Goal: Task Accomplishment & Management: Manage account settings

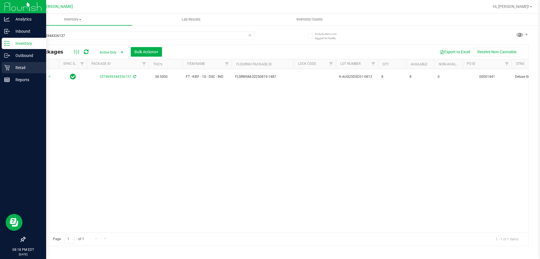
click at [34, 69] on p "Retail" at bounding box center [27, 67] width 34 height 7
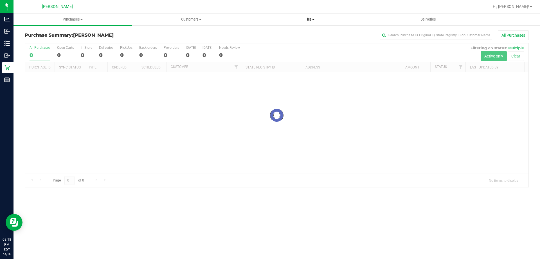
click at [313, 18] on span "Tills" at bounding box center [310, 19] width 118 height 5
click at [306, 34] on li "Manage tills" at bounding box center [309, 34] width 118 height 7
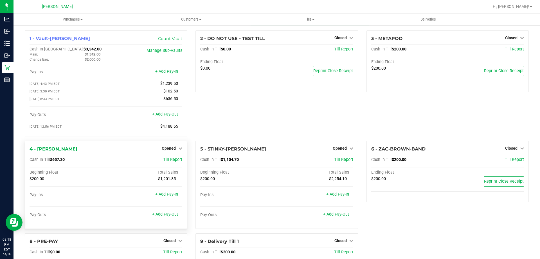
click at [170, 145] on div "4 - [PERSON_NAME] Opened Close Till Cash In Till $657.30 Till Report Beginning …" at bounding box center [106, 185] width 162 height 88
click at [169, 149] on span "Opened" at bounding box center [169, 148] width 14 height 5
click at [170, 161] on link "Close Till" at bounding box center [169, 159] width 15 height 5
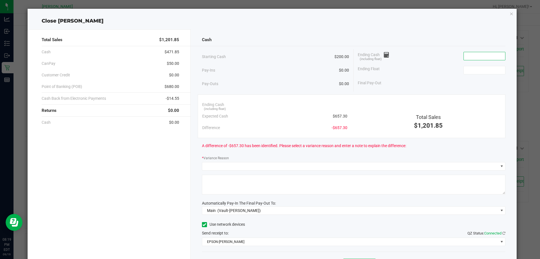
click at [479, 57] on input at bounding box center [484, 56] width 41 height 8
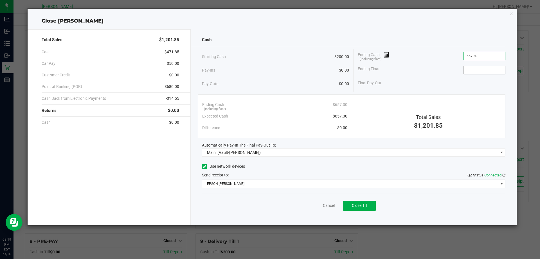
type input "$657.30"
click at [481, 71] on input at bounding box center [484, 70] width 41 height 8
type input "$200.00"
click at [415, 75] on div "Ending Float $200.00" at bounding box center [432, 70] width 148 height 14
click at [360, 205] on span "Close Till" at bounding box center [359, 205] width 15 height 5
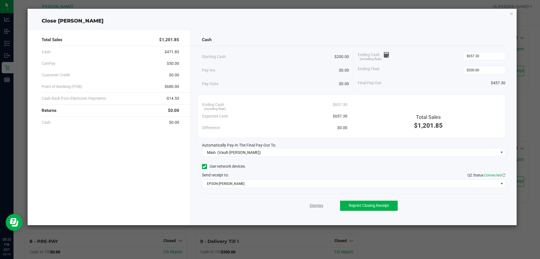
click at [314, 208] on link "Dismiss" at bounding box center [317, 205] width 14 height 6
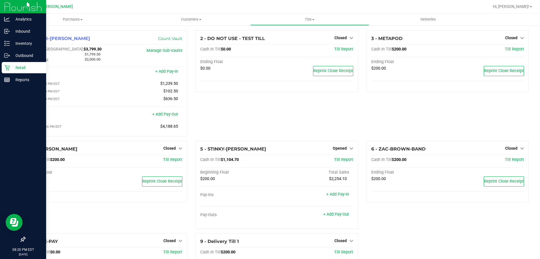
click at [12, 70] on p "Retail" at bounding box center [27, 67] width 34 height 7
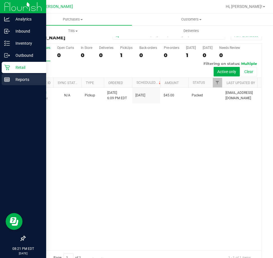
click at [22, 79] on p "Reports" at bounding box center [27, 79] width 34 height 7
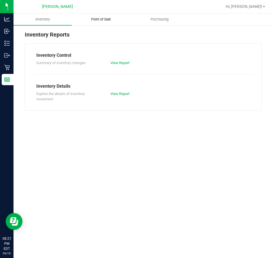
click at [110, 20] on span "Point of Sale" at bounding box center [101, 19] width 35 height 5
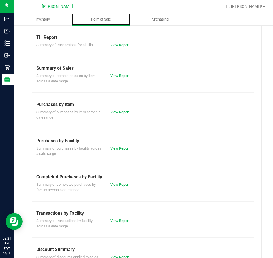
scroll to position [28, 0]
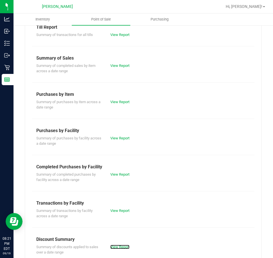
click at [122, 245] on link "View Report" at bounding box center [119, 247] width 19 height 4
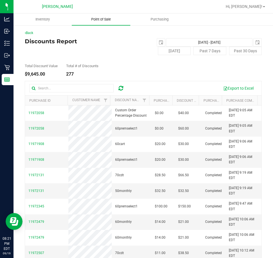
click at [107, 19] on span "Point of Sale" at bounding box center [101, 19] width 35 height 5
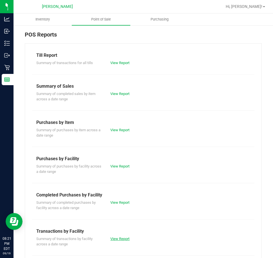
click at [127, 239] on link "View Report" at bounding box center [119, 239] width 19 height 4
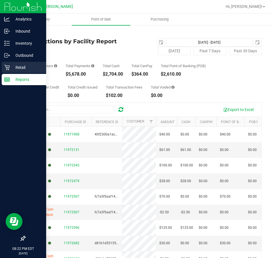
click at [14, 66] on p "Retail" at bounding box center [27, 67] width 34 height 7
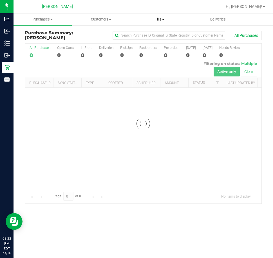
click at [162, 19] on span at bounding box center [163, 19] width 2 height 1
click at [162, 43] on span "Reconcile e-payments" at bounding box center [158, 40] width 56 height 5
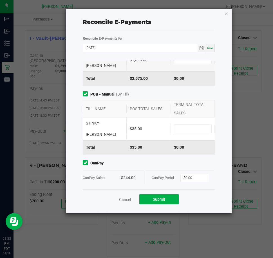
scroll to position [101, 0]
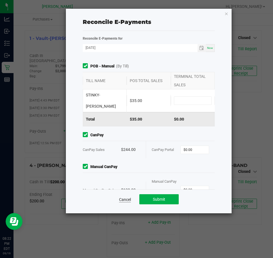
click at [125, 202] on div "Cancel Submit" at bounding box center [149, 199] width 132 height 19
click at [125, 201] on link "Cancel" at bounding box center [125, 200] width 12 height 6
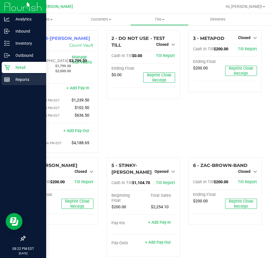
click at [19, 79] on p "Reports" at bounding box center [27, 79] width 34 height 7
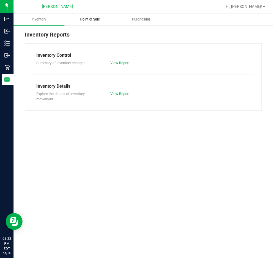
click at [97, 19] on span "Point of Sale" at bounding box center [90, 19] width 35 height 5
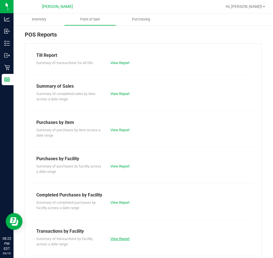
click at [121, 238] on link "View Report" at bounding box center [119, 239] width 19 height 4
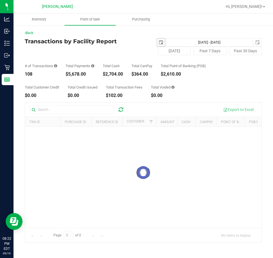
click at [160, 41] on span "select" at bounding box center [161, 42] width 5 height 5
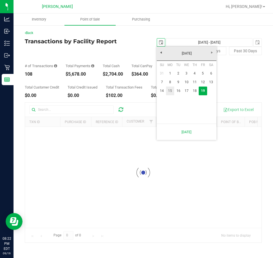
click at [168, 91] on link "15" at bounding box center [170, 91] width 8 height 9
type input "[DATE]"
type input "[DATE] - [DATE]"
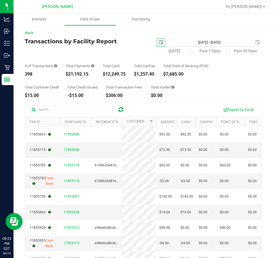
click at [159, 42] on span "select" at bounding box center [161, 42] width 5 height 5
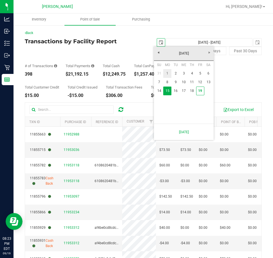
click at [168, 73] on link "1" at bounding box center [167, 73] width 8 height 9
type input "[DATE]"
type input "[DATE] - [DATE]"
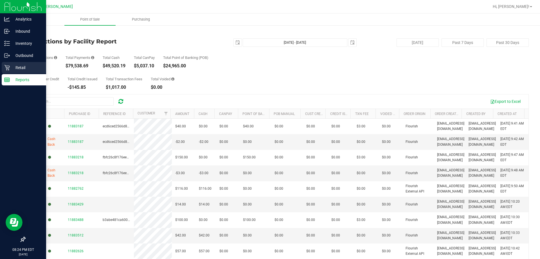
click at [16, 64] on p "Retail" at bounding box center [27, 67] width 34 height 7
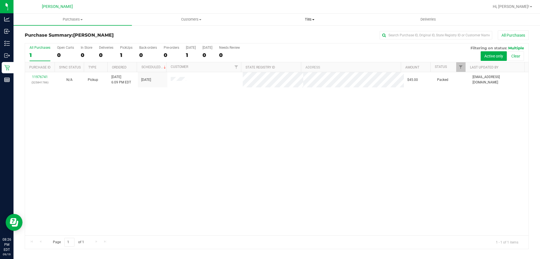
click at [309, 20] on span "Tills" at bounding box center [310, 19] width 118 height 5
click at [308, 41] on li "Reconcile e-payments" at bounding box center [309, 40] width 118 height 7
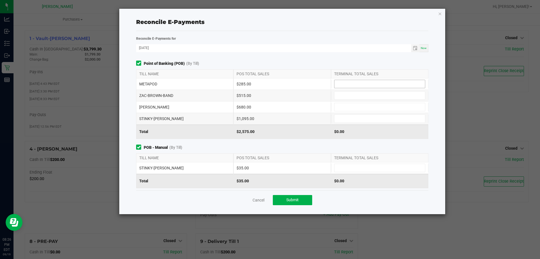
click at [342, 81] on input at bounding box center [380, 84] width 91 height 8
type input "$285.00"
click at [343, 96] on input at bounding box center [380, 95] width 91 height 8
type input "$515.00"
click at [357, 107] on input at bounding box center [380, 107] width 91 height 8
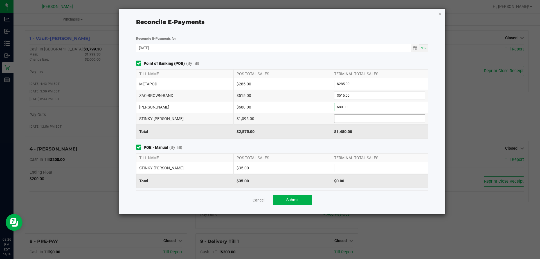
type input "$680.00"
click at [353, 118] on input at bounding box center [380, 119] width 91 height 8
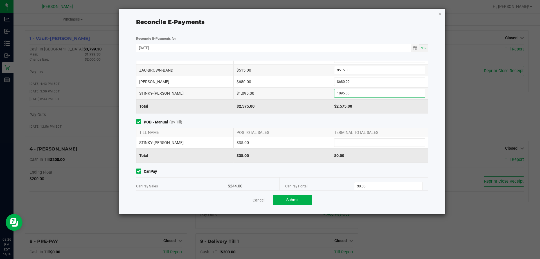
scroll to position [67, 0]
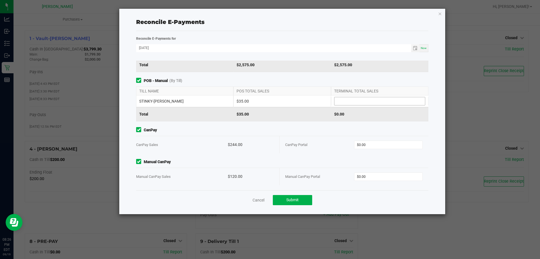
type input "$1,095.00"
click at [369, 100] on input at bounding box center [380, 101] width 91 height 8
type input "$35.00"
click at [367, 144] on input "0" at bounding box center [389, 145] width 68 height 8
type input "$244.00"
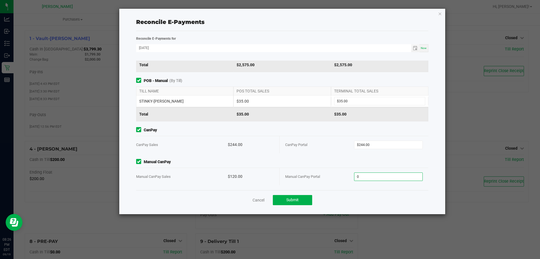
click at [371, 178] on input "0" at bounding box center [389, 177] width 68 height 8
type input "$120.00"
click at [300, 198] on button "Submit" at bounding box center [292, 200] width 39 height 10
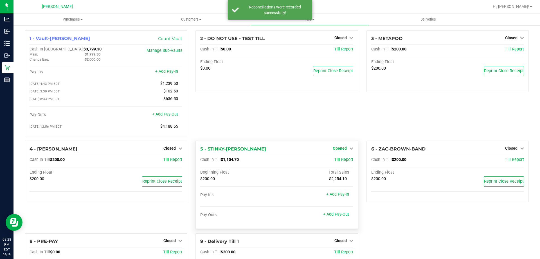
click at [337, 149] on span "Opened" at bounding box center [340, 148] width 14 height 5
click at [337, 162] on link "Close Till" at bounding box center [340, 159] width 15 height 5
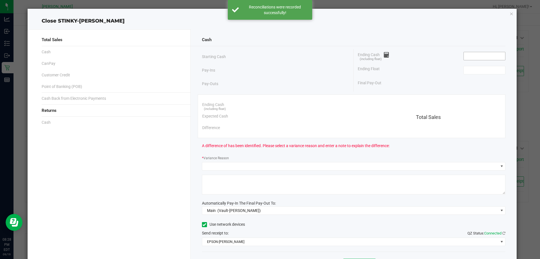
click at [471, 54] on input at bounding box center [484, 56] width 41 height 8
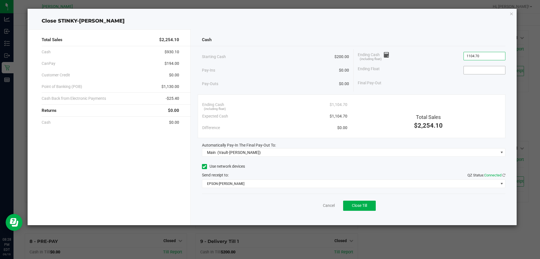
type input "$1,104.70"
click at [495, 70] on input at bounding box center [484, 70] width 41 height 8
type input "$200.00"
click at [423, 83] on div "Final Pay-Out $904.70" at bounding box center [432, 83] width 148 height 12
click at [369, 205] on button "Close Till" at bounding box center [359, 205] width 33 height 10
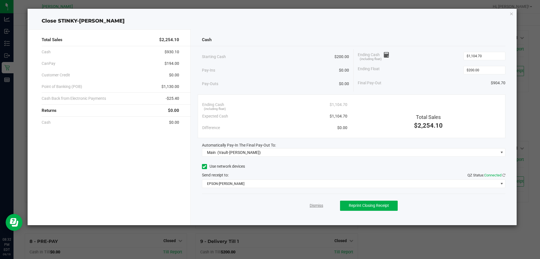
click at [313, 204] on link "Dismiss" at bounding box center [317, 205] width 14 height 6
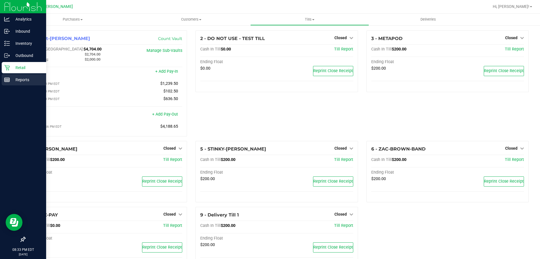
click at [17, 80] on p "Reports" at bounding box center [27, 79] width 34 height 7
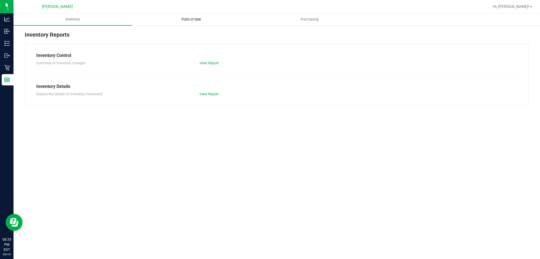
click at [197, 20] on span "Point of Sale" at bounding box center [191, 19] width 35 height 5
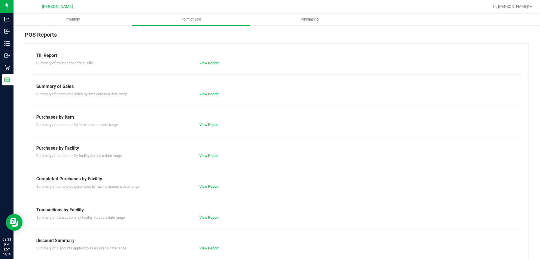
click at [209, 217] on link "View Report" at bounding box center [209, 217] width 19 height 4
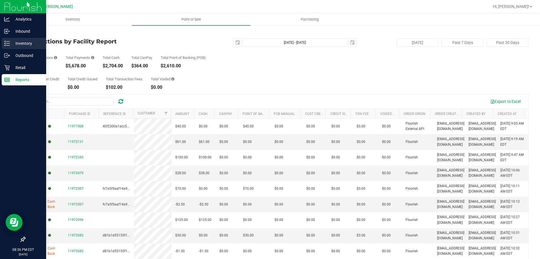
click at [23, 42] on p "Inventory" at bounding box center [27, 43] width 34 height 7
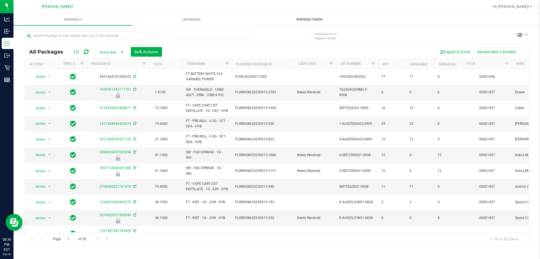
click at [308, 17] on uib-tab-heading "Inventory Counts" at bounding box center [310, 19] width 118 height 11
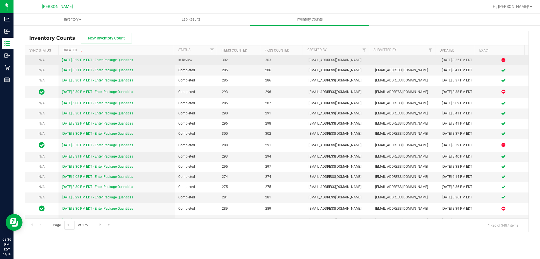
click at [120, 59] on link "[DATE] 8:29 PM EDT - Enter Package Quantities" at bounding box center [97, 60] width 71 height 4
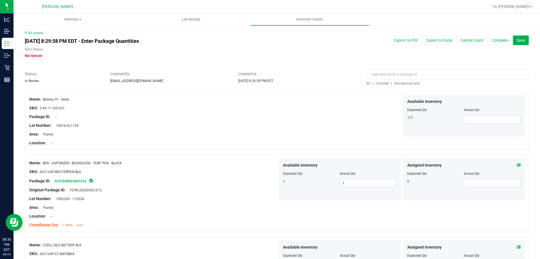
click at [408, 84] on span "Discrepancy only" at bounding box center [407, 83] width 26 height 4
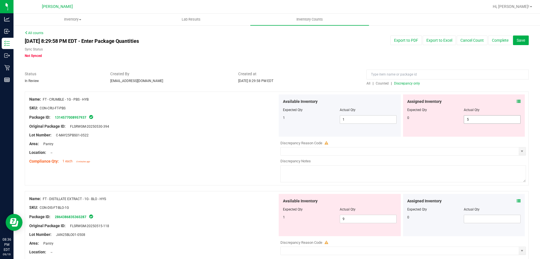
click at [477, 116] on span "5 5" at bounding box center [492, 119] width 57 height 8
type input "0"
click at [219, 126] on div "Original Package ID: FLSRWGM-20250530-394" at bounding box center [153, 126] width 248 height 6
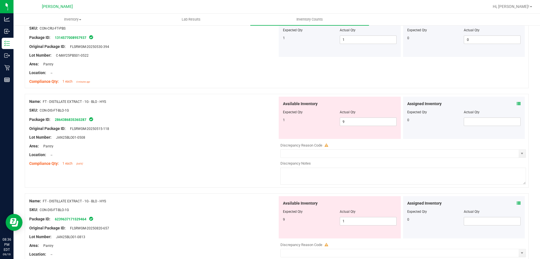
scroll to position [84, 0]
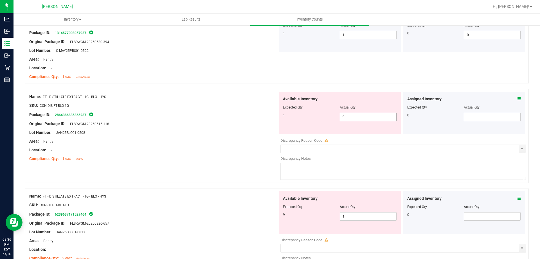
click at [353, 115] on span "9 9" at bounding box center [368, 117] width 57 height 8
type input "1"
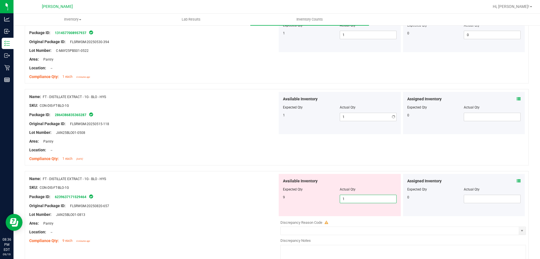
click at [365, 217] on div "Available Inventory Expected Qty Actual Qty 9 1 1" at bounding box center [402, 218] width 248 height 89
type input "9"
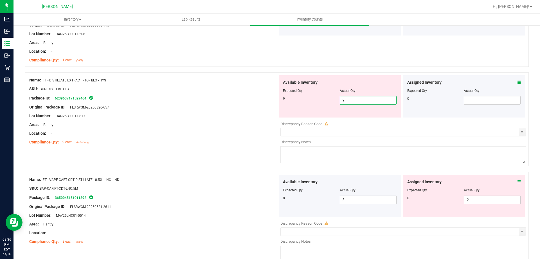
scroll to position [225, 0]
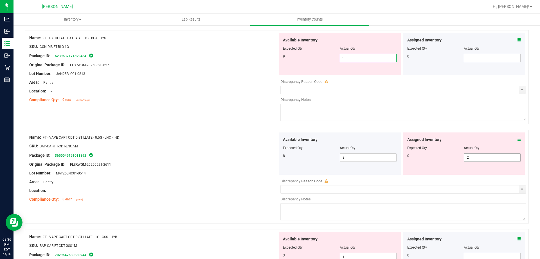
type input "9"
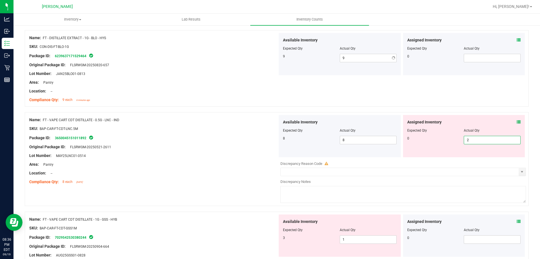
click at [481, 157] on div "Assigned Inventory Expected Qty Actual Qty 0 2 2" at bounding box center [464, 136] width 122 height 42
type input "0"
click at [214, 154] on div "Lot Number: MAY25LNC01-0514" at bounding box center [153, 156] width 248 height 6
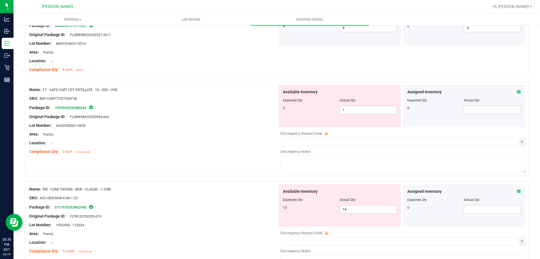
scroll to position [338, 0]
click at [360, 116] on div "Available Inventory Expected Qty Actual Qty 3 1 1" at bounding box center [340, 105] width 122 height 42
click at [360, 111] on span "1 1" at bounding box center [368, 109] width 57 height 8
type input "3"
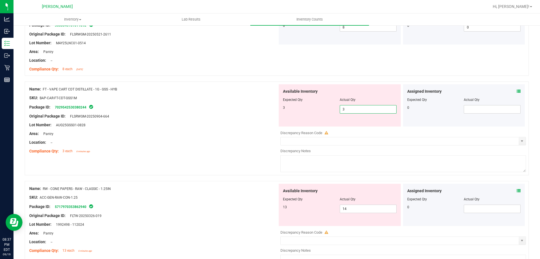
click at [209, 126] on div "Lot Number: AUG25GSS01-0828" at bounding box center [153, 125] width 248 height 6
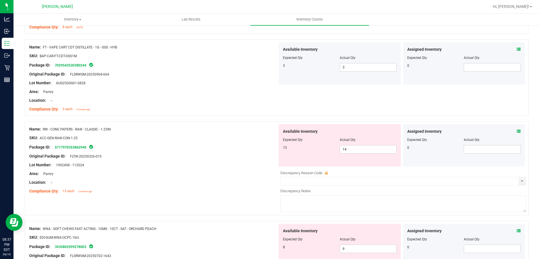
scroll to position [394, 0]
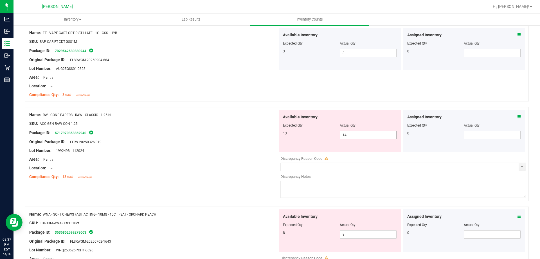
click at [351, 134] on span "14 14" at bounding box center [368, 135] width 57 height 8
type input "13"
click at [244, 134] on div "Package ID: 5717970353862940" at bounding box center [153, 132] width 248 height 7
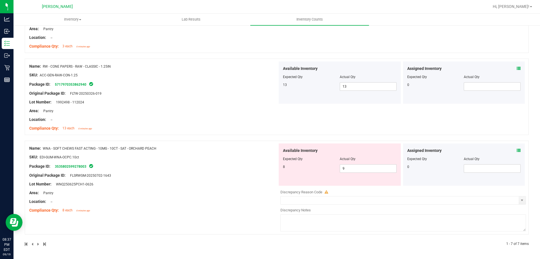
scroll to position [443, 0]
click at [345, 169] on span "9 9" at bounding box center [368, 168] width 57 height 8
type input "8"
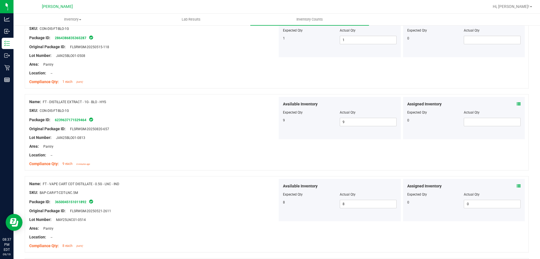
scroll to position [21, 0]
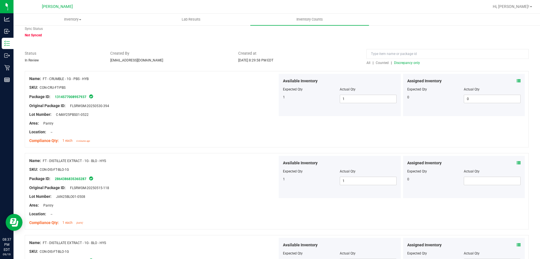
type input "8"
click at [404, 63] on span "Discrepancy only" at bounding box center [407, 63] width 26 height 4
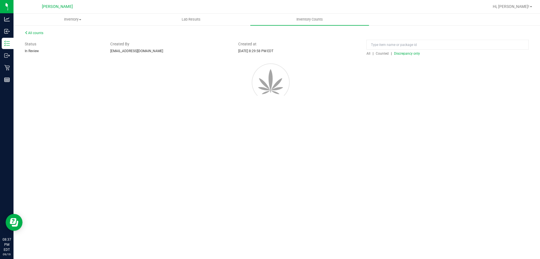
scroll to position [0, 0]
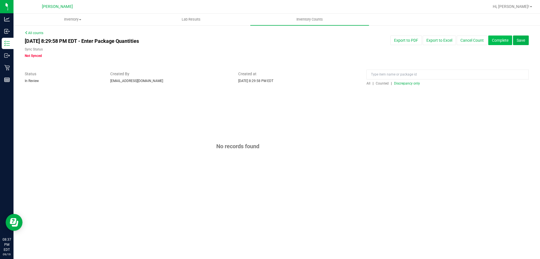
click at [502, 39] on button "Complete" at bounding box center [501, 40] width 24 height 10
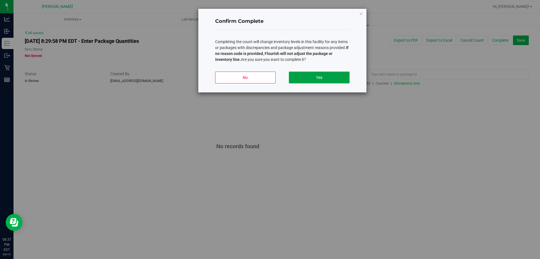
click at [334, 77] on button "Yes" at bounding box center [319, 77] width 61 height 12
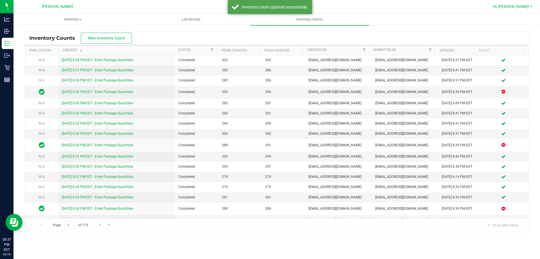
click at [523, 7] on span "Hi, [PERSON_NAME]!" at bounding box center [511, 6] width 37 height 5
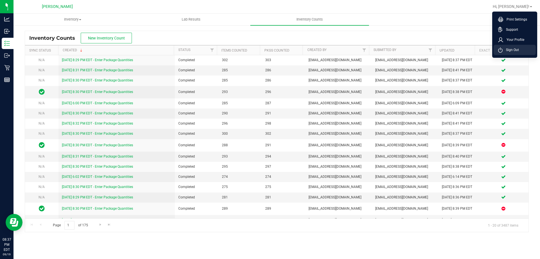
click at [516, 50] on span "Sign Out" at bounding box center [511, 50] width 16 height 6
